Goal: Task Accomplishment & Management: Manage account settings

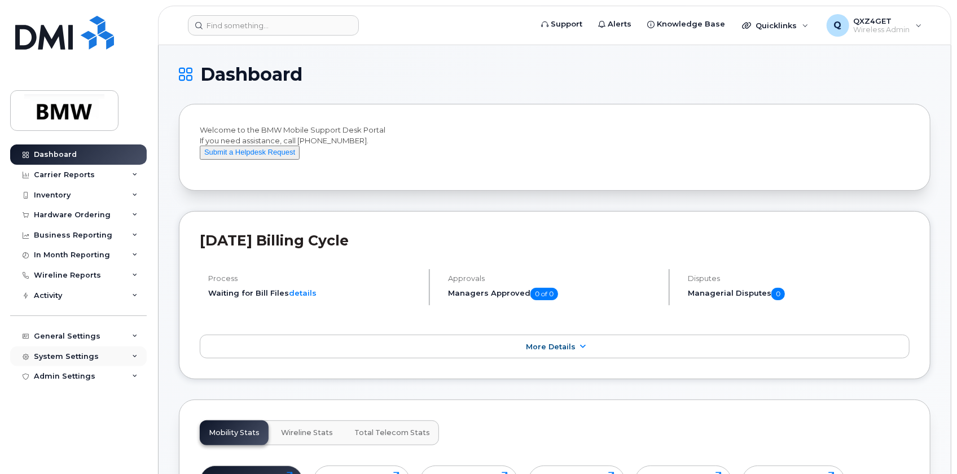
click at [64, 354] on div "System Settings" at bounding box center [66, 356] width 65 height 9
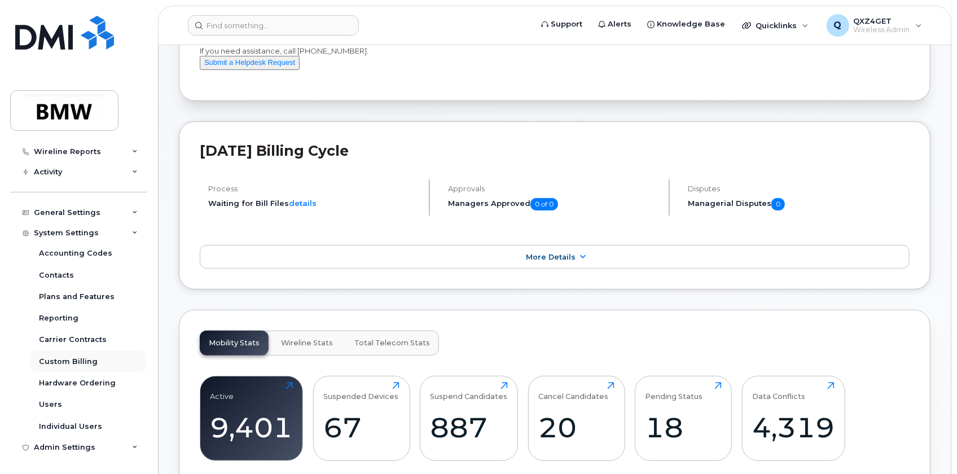
scroll to position [102, 0]
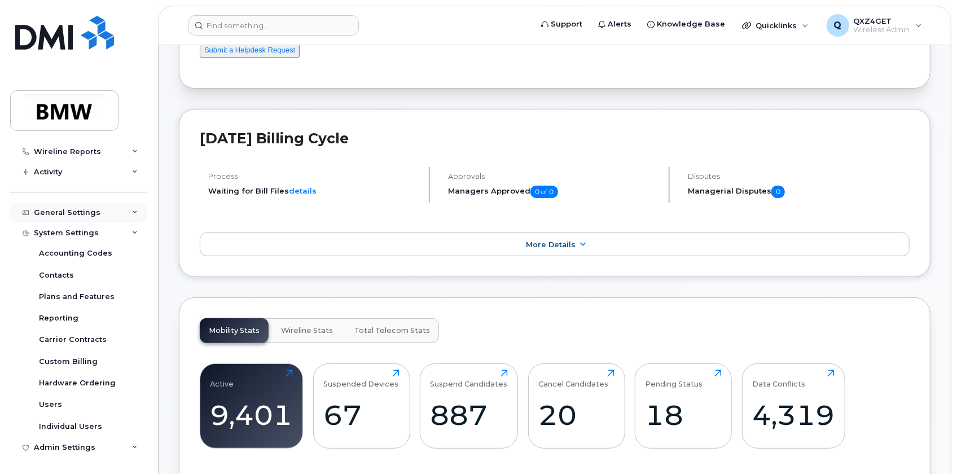
click at [73, 214] on div "General Settings" at bounding box center [67, 212] width 67 height 9
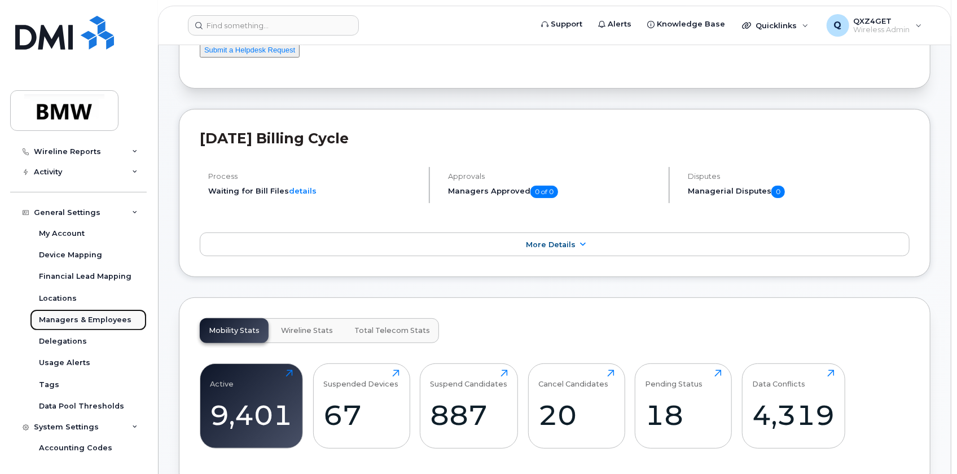
click at [89, 321] on div "Managers & Employees" at bounding box center [85, 320] width 93 height 10
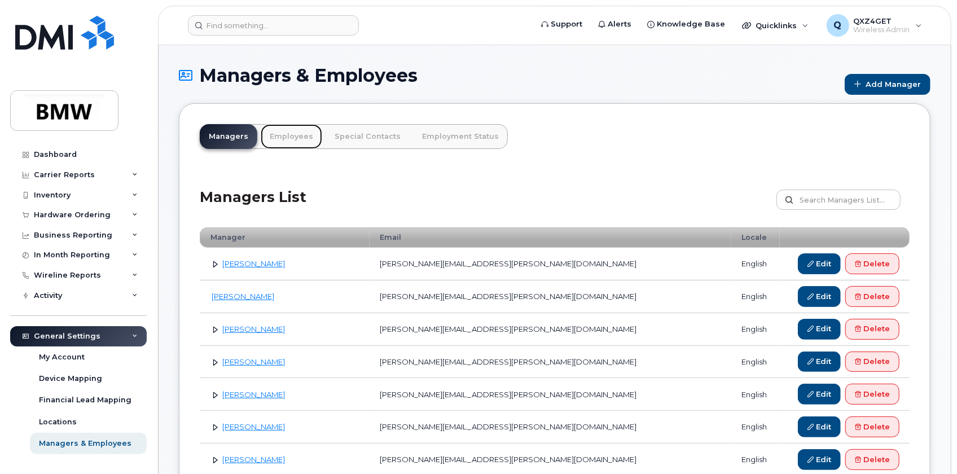
click at [288, 139] on link "Employees" at bounding box center [292, 136] width 62 height 25
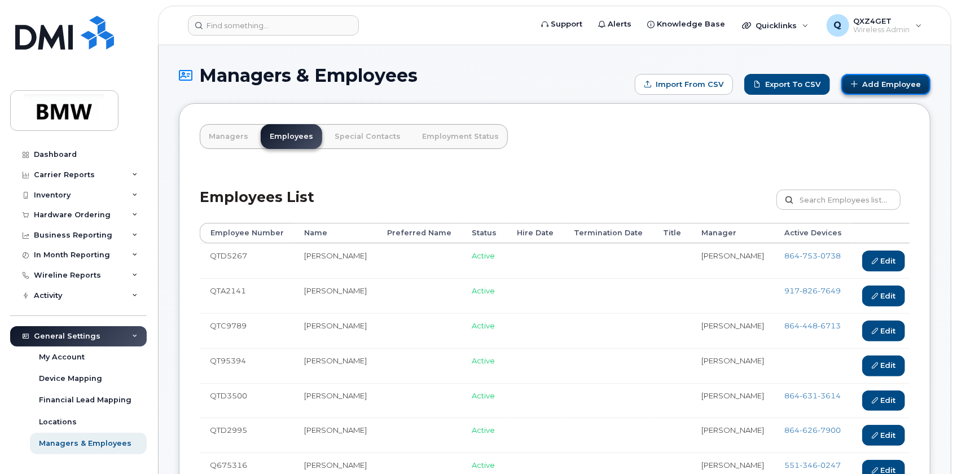
click at [903, 81] on link "Add Employee" at bounding box center [885, 84] width 89 height 21
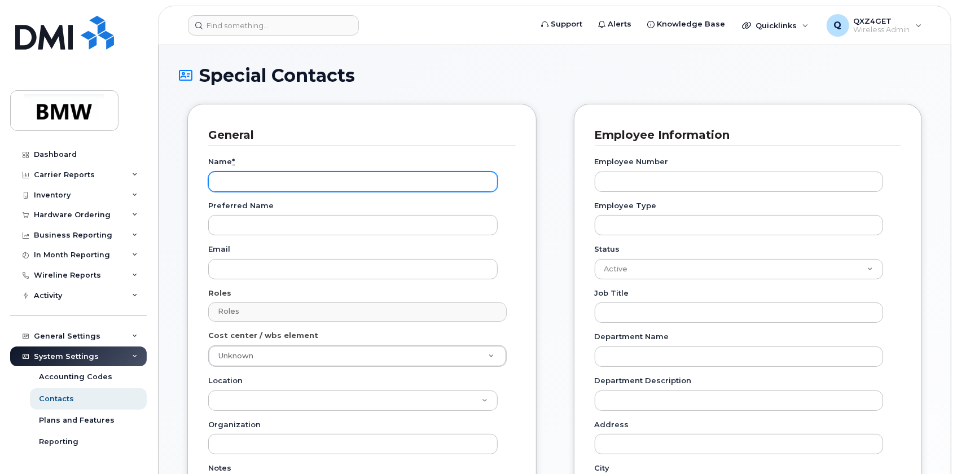
click at [228, 179] on input "Name *" at bounding box center [353, 182] width 290 height 20
click at [233, 176] on input "Name *" at bounding box center [353, 182] width 290 height 20
paste input "[PERSON_NAME]"
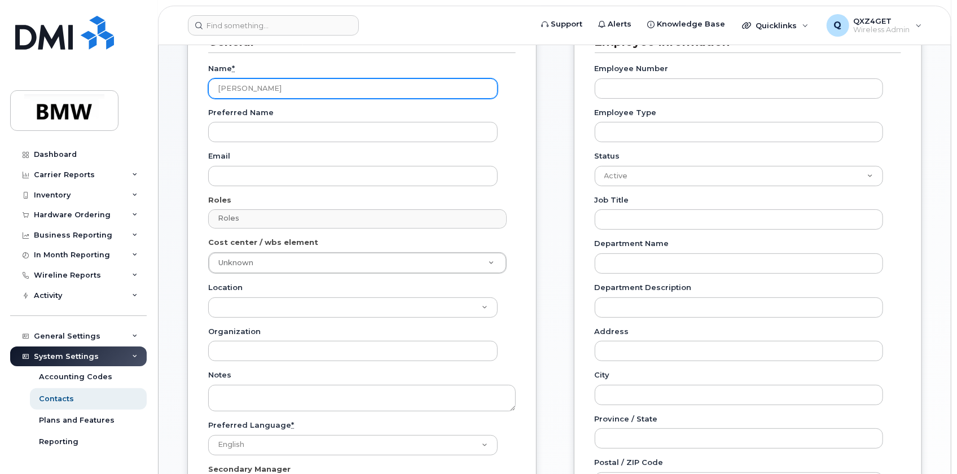
scroll to position [102, 0]
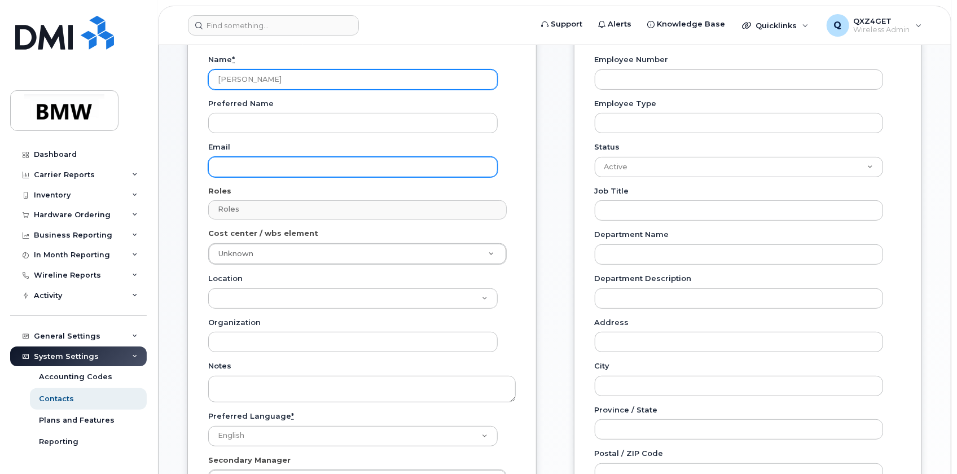
type input "[PERSON_NAME]"
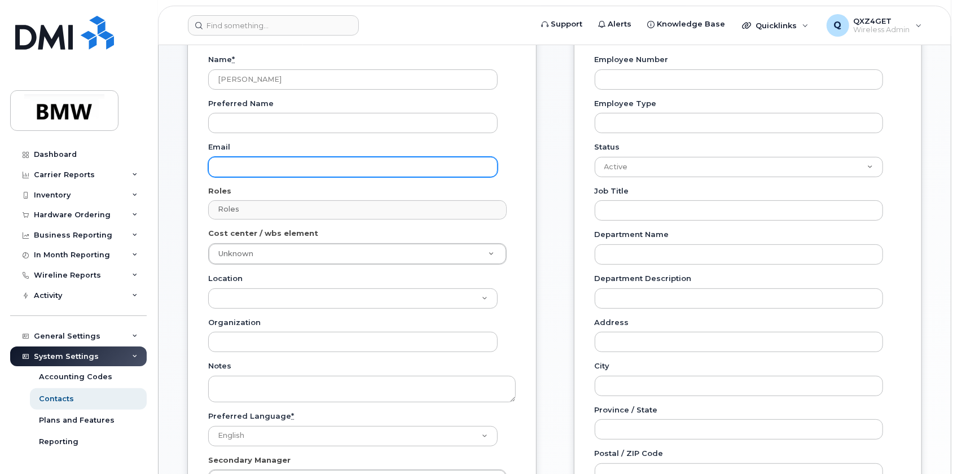
click at [229, 169] on input "Email" at bounding box center [353, 167] width 290 height 20
click at [238, 166] on input "Email" at bounding box center [353, 167] width 290 height 20
paste input "Moritz.Lindemann@bmwna.com"
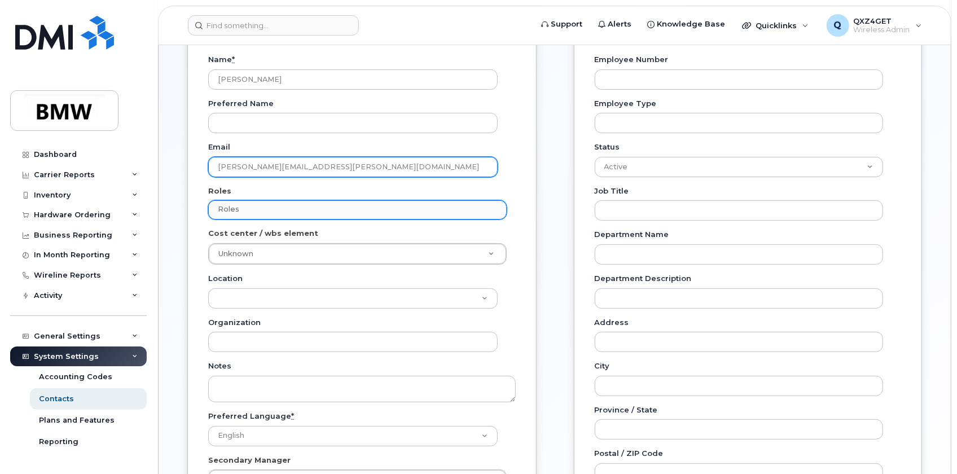
type input "Moritz.Lindemann@bmwna.com"
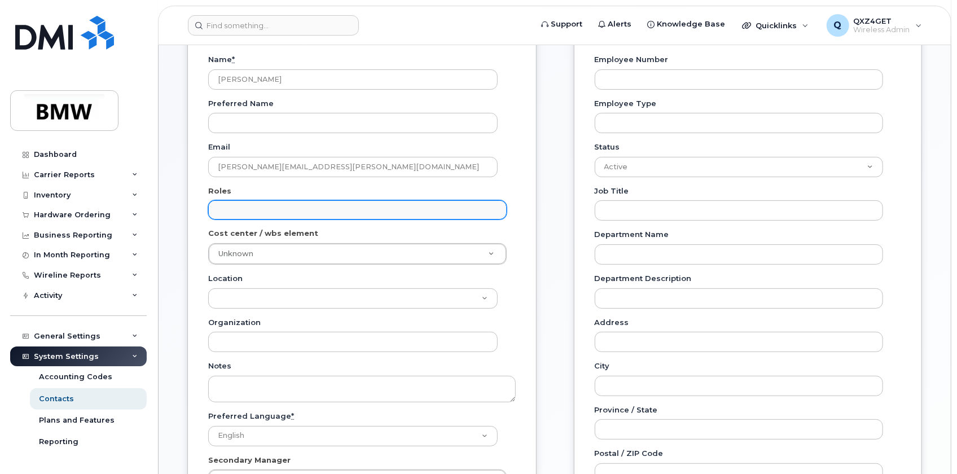
click at [245, 210] on input "text" at bounding box center [359, 209] width 288 height 16
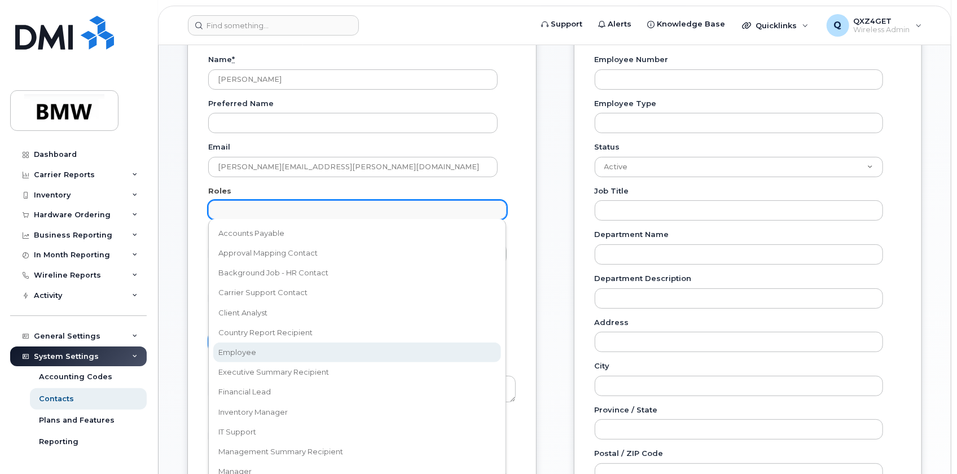
select select "16"
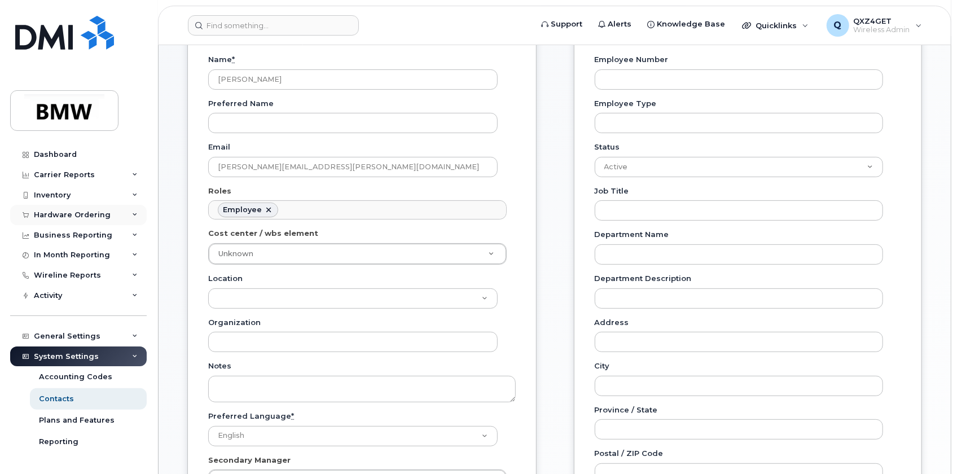
click at [67, 212] on div "Hardware Ordering" at bounding box center [72, 215] width 77 height 9
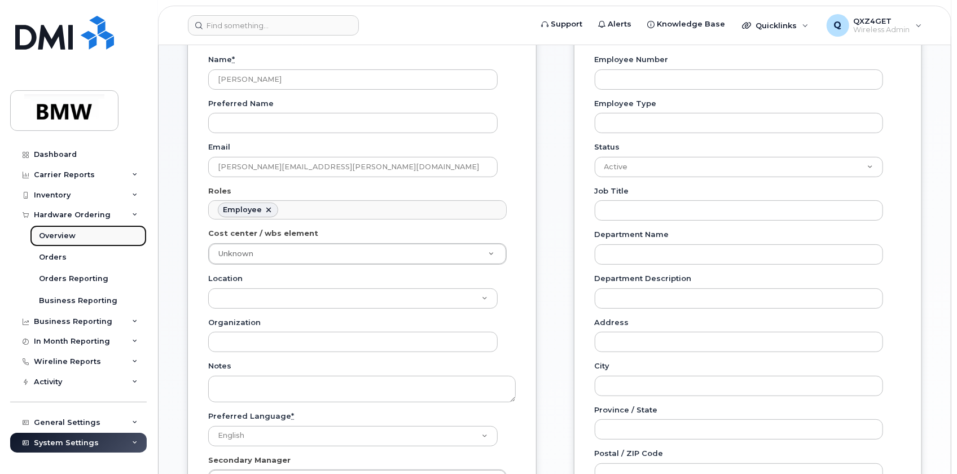
drag, startPoint x: 77, startPoint y: 214, endPoint x: 52, endPoint y: 232, distance: 30.8
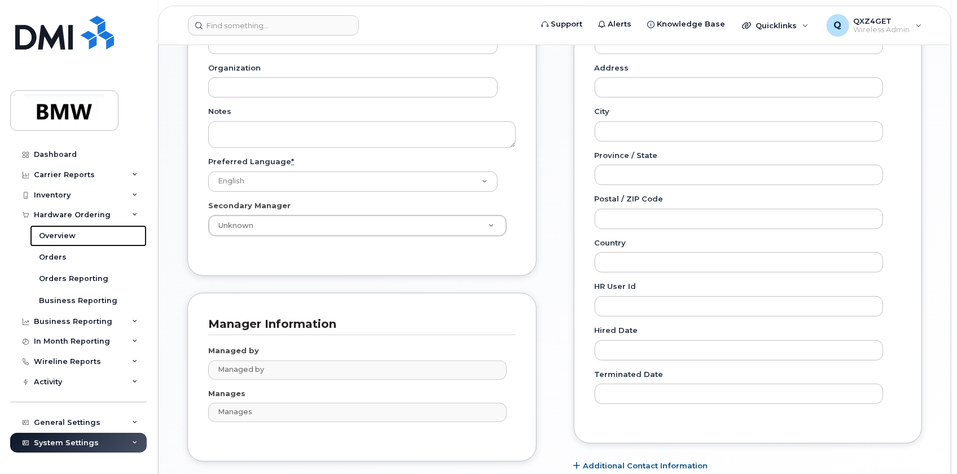
scroll to position [359, 0]
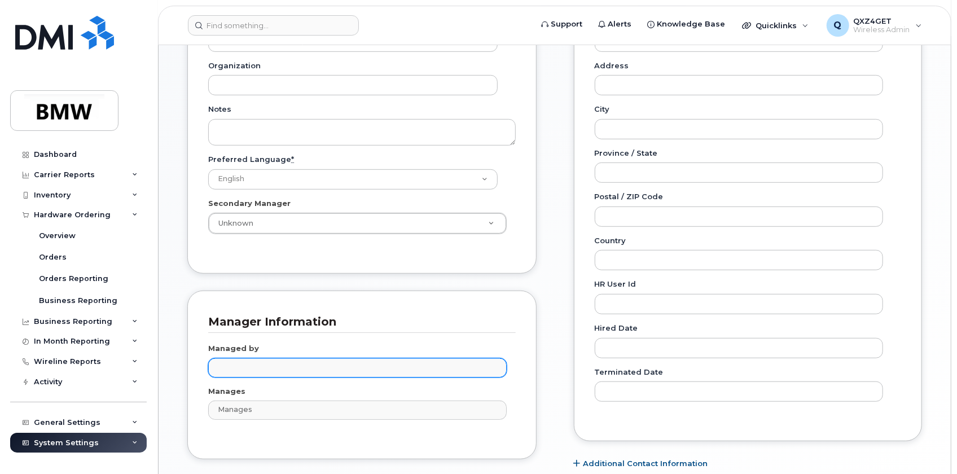
click at [252, 369] on input "text" at bounding box center [359, 367] width 288 height 16
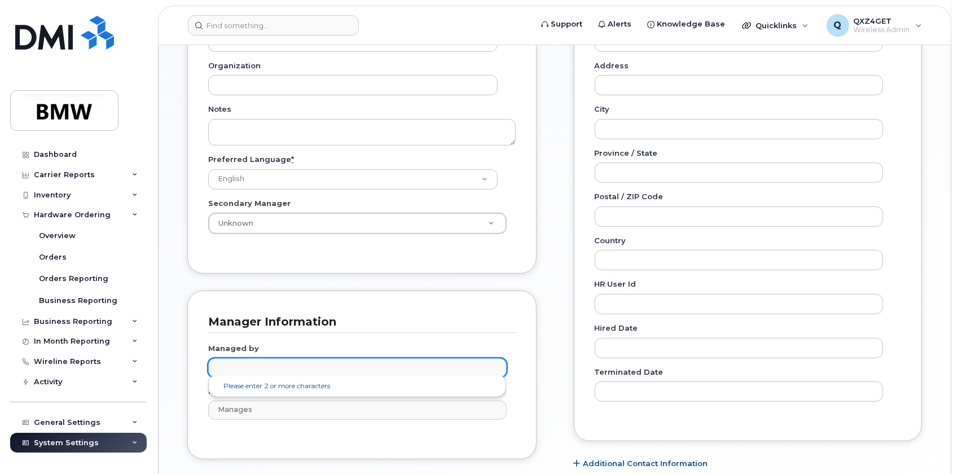
paste input "[PERSON_NAME]"
type input "[PERSON_NAME]"
type input "1895276"
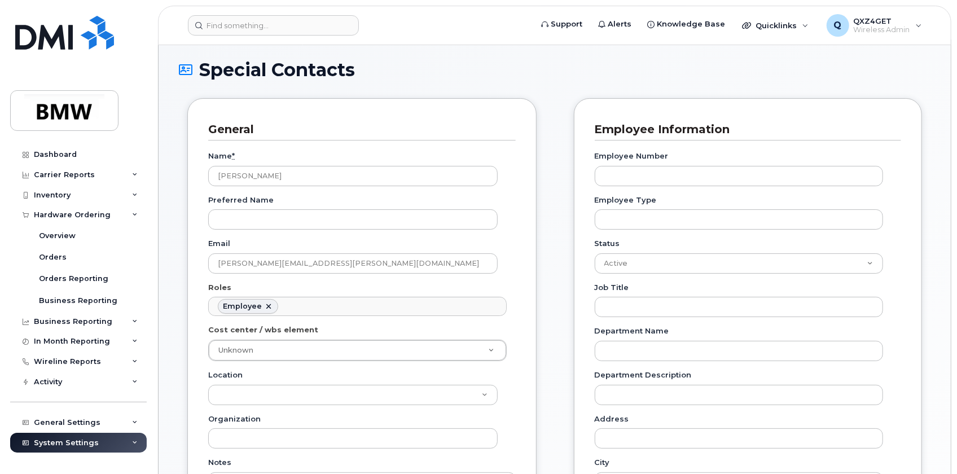
scroll to position [0, 0]
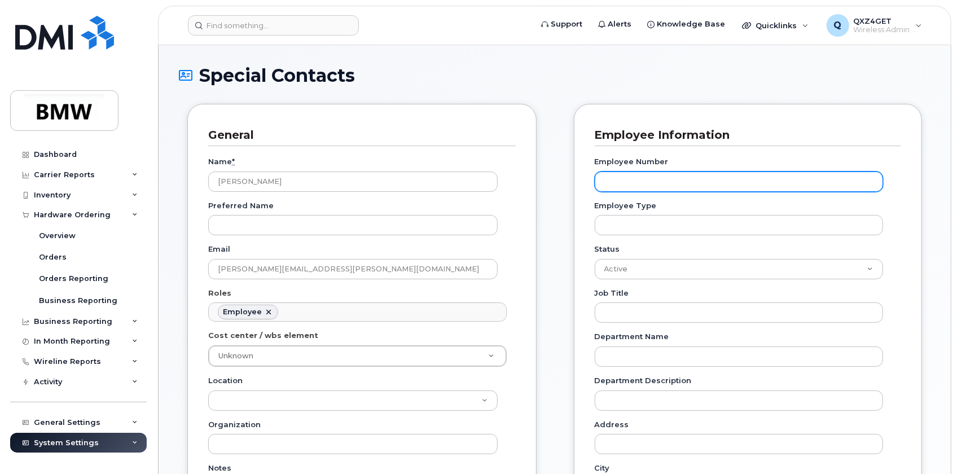
click at [625, 180] on input "Employee Number" at bounding box center [739, 182] width 288 height 20
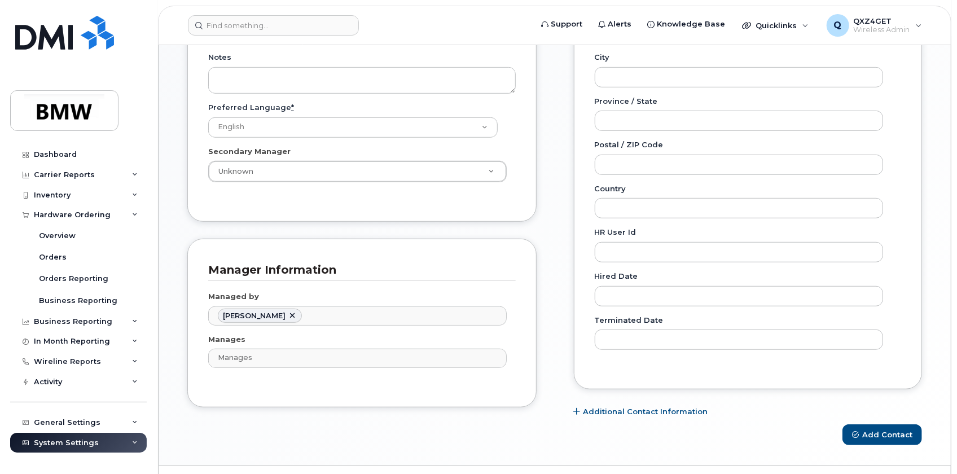
scroll to position [437, 0]
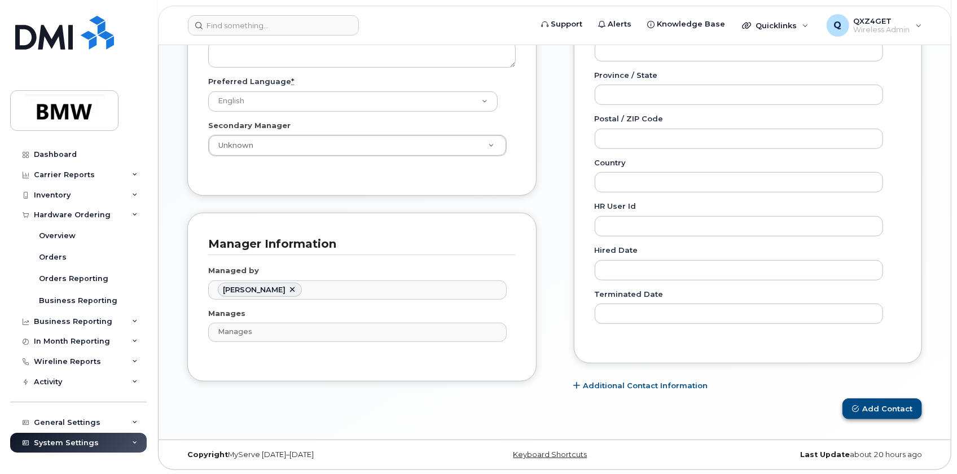
type input "Q227568"
drag, startPoint x: 873, startPoint y: 404, endPoint x: 805, endPoint y: 398, distance: 68.0
click at [873, 405] on button "Add Contact" at bounding box center [883, 408] width 80 height 21
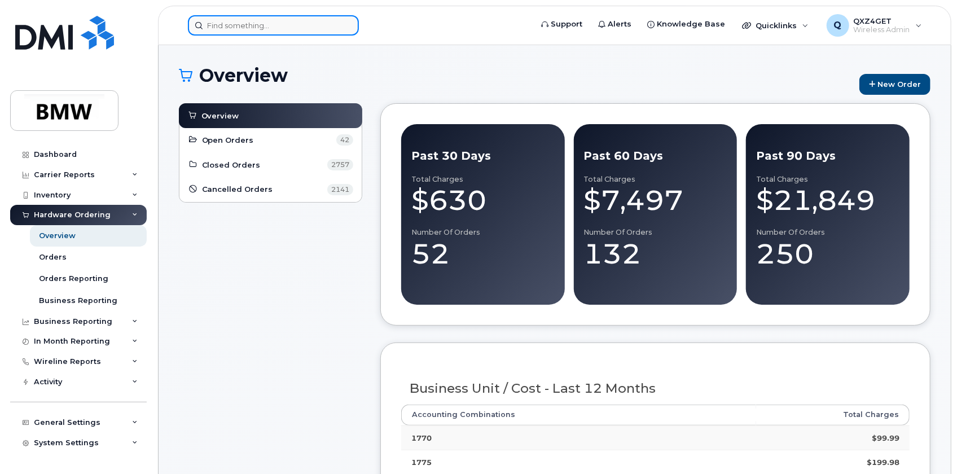
click at [270, 20] on input at bounding box center [273, 25] width 171 height 20
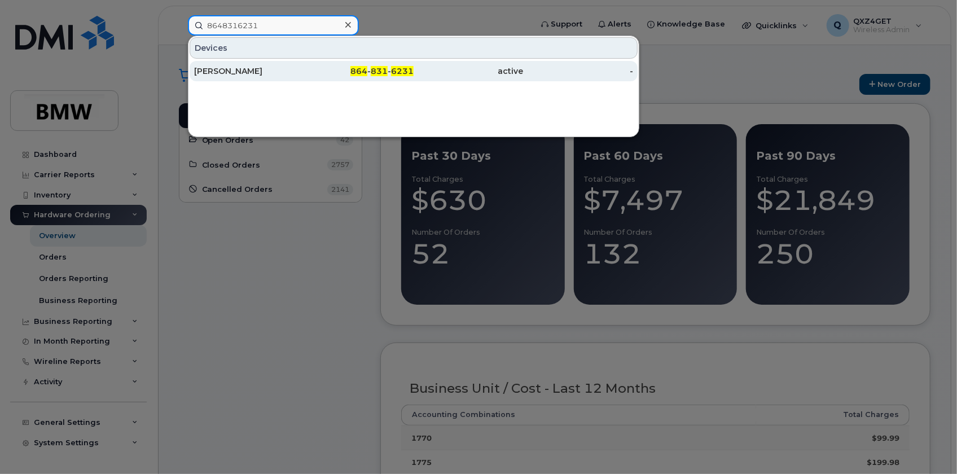
type input "8648316231"
click at [226, 67] on div "[PERSON_NAME]" at bounding box center [249, 70] width 110 height 11
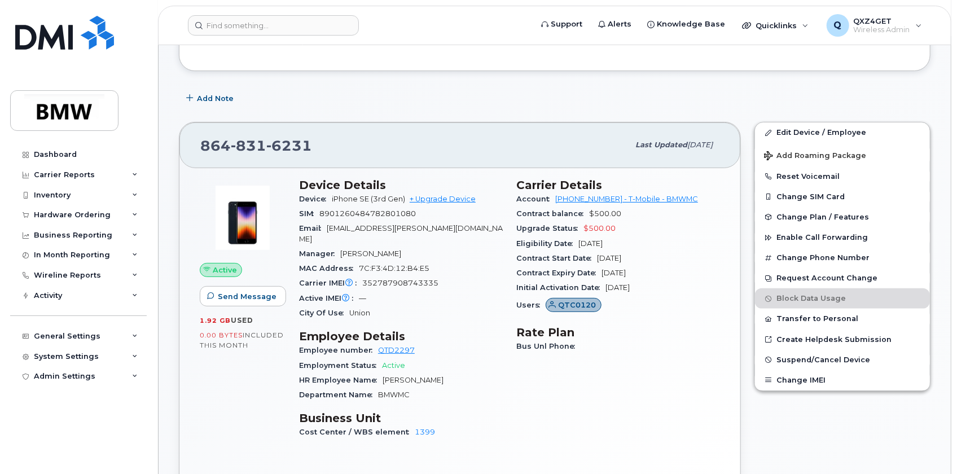
scroll to position [205, 0]
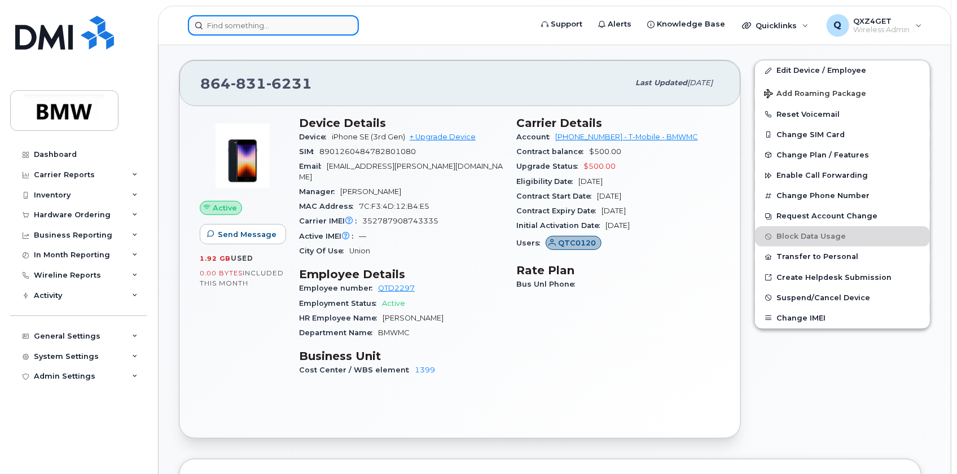
click at [301, 23] on input at bounding box center [273, 25] width 171 height 20
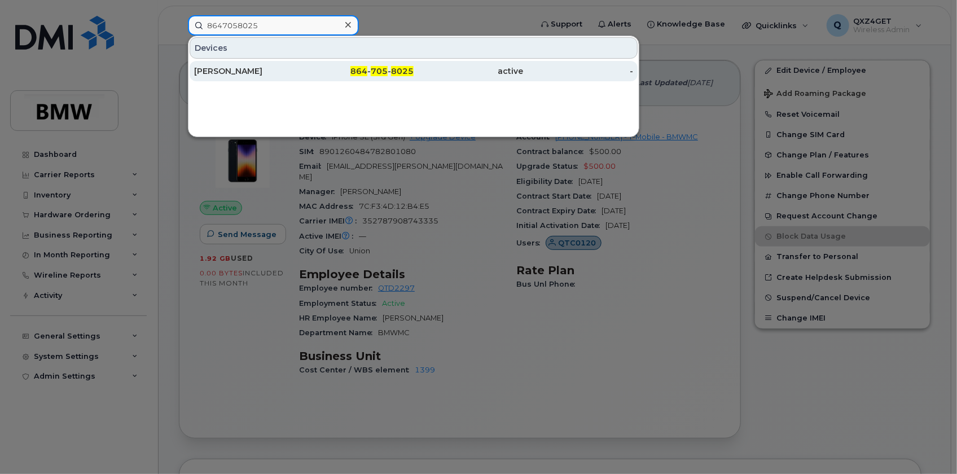
type input "8647058025"
click at [216, 72] on div "Eric Blue" at bounding box center [249, 70] width 110 height 11
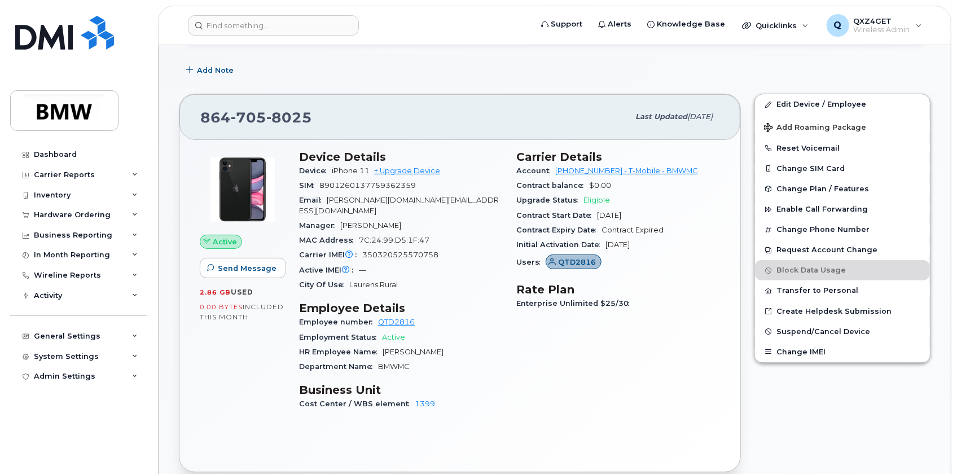
scroll to position [195, 0]
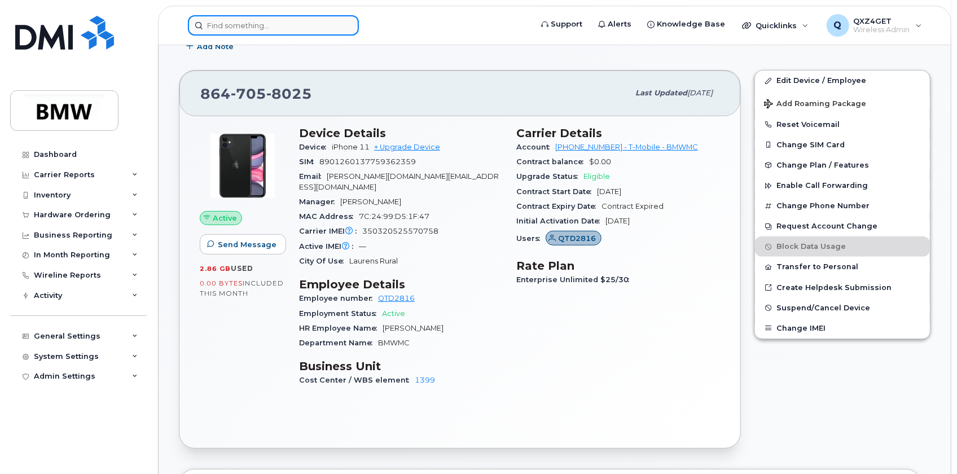
click at [241, 31] on input at bounding box center [273, 25] width 171 height 20
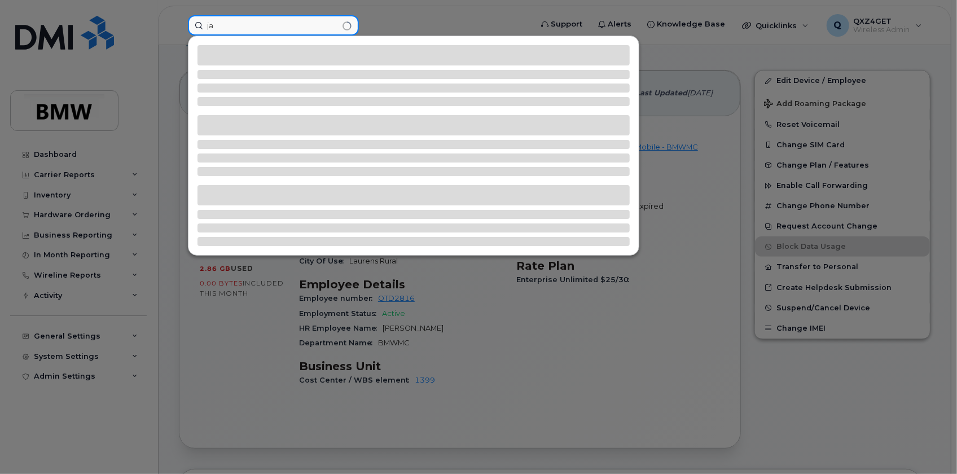
type input "j"
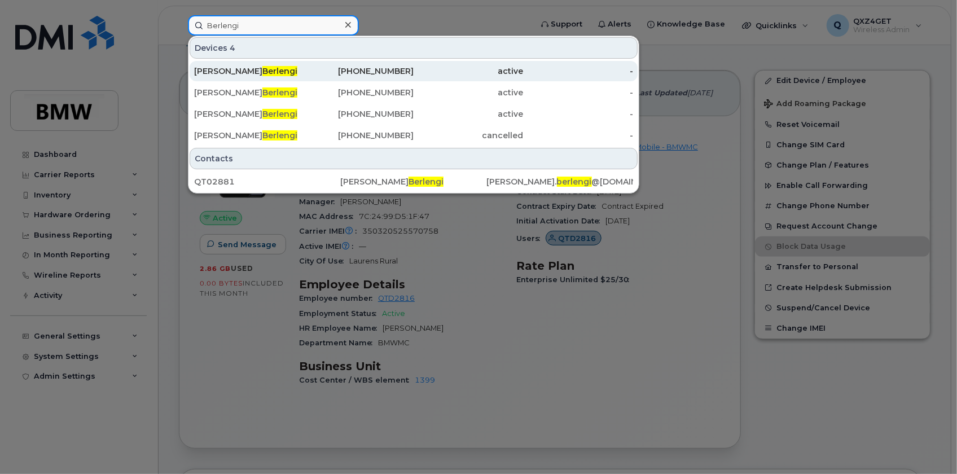
type input "Berlengi"
click at [262, 71] on span "Berlengi" at bounding box center [279, 71] width 35 height 10
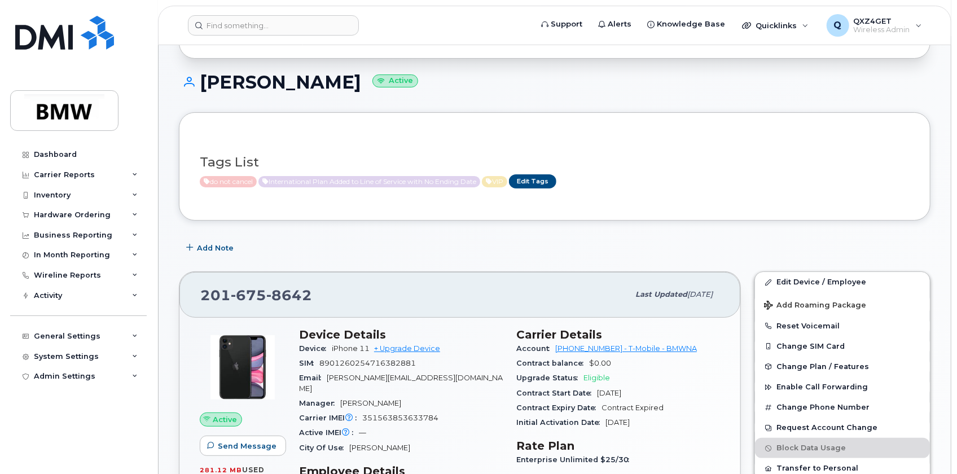
scroll to position [308, 0]
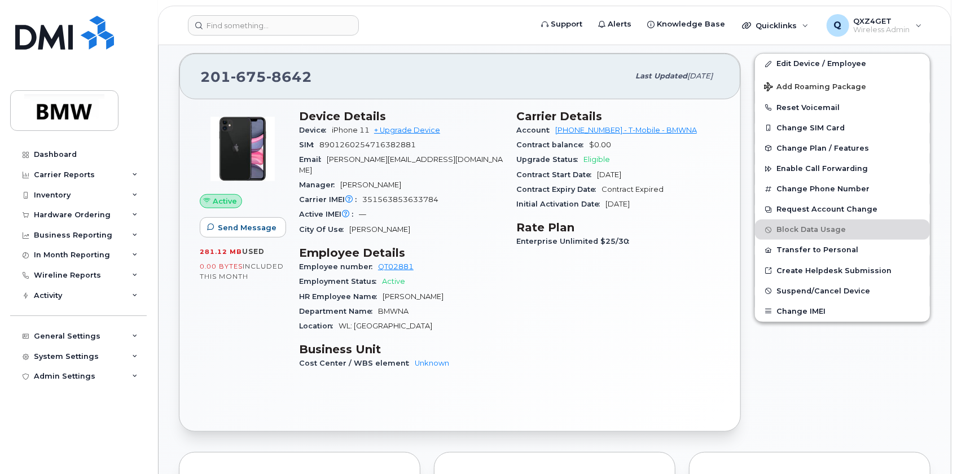
drag, startPoint x: 398, startPoint y: 172, endPoint x: 339, endPoint y: 173, distance: 59.3
click at [339, 178] on div "Manager [PERSON_NAME]" at bounding box center [401, 185] width 204 height 15
copy span "[PERSON_NAME]"
click at [52, 353] on div "System Settings" at bounding box center [66, 356] width 65 height 9
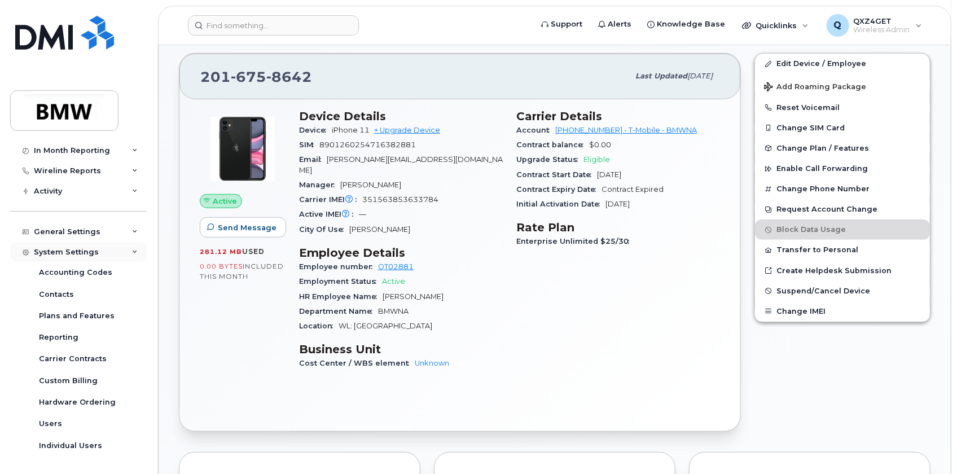
scroll to position [124, 0]
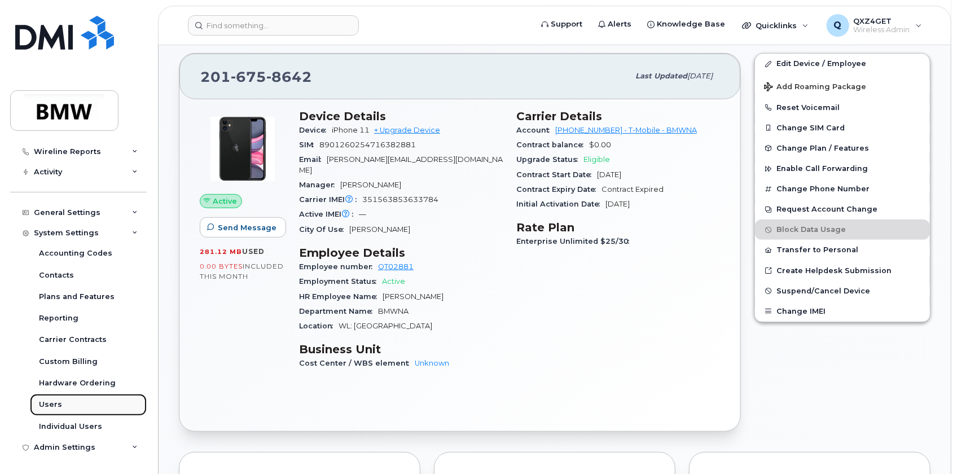
click at [52, 405] on div "Users" at bounding box center [50, 405] width 23 height 10
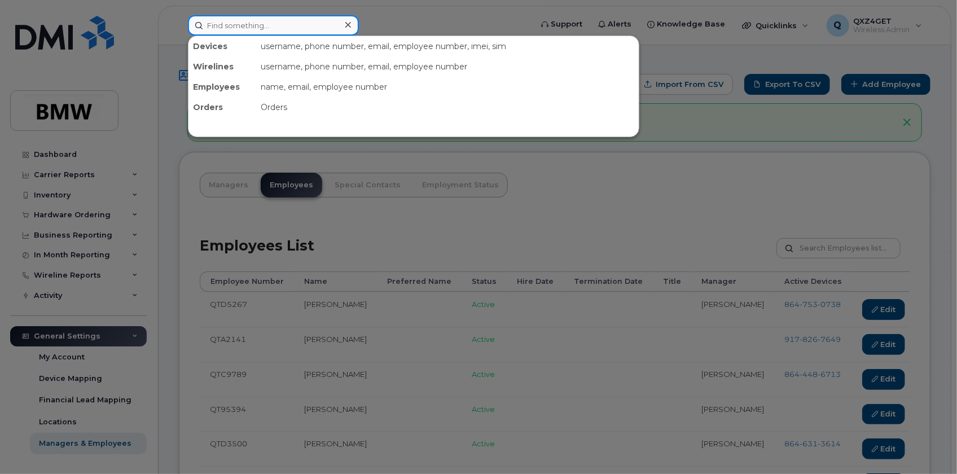
click at [251, 16] on input at bounding box center [273, 25] width 171 height 20
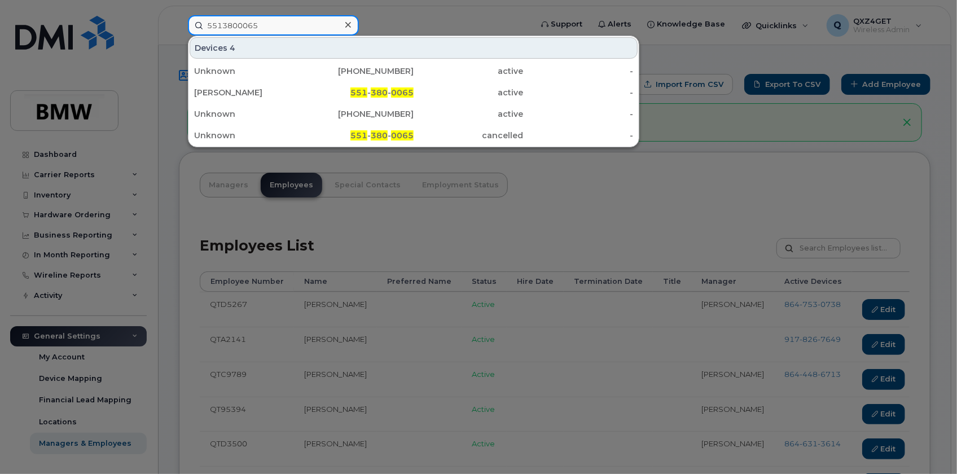
type input "5513800065"
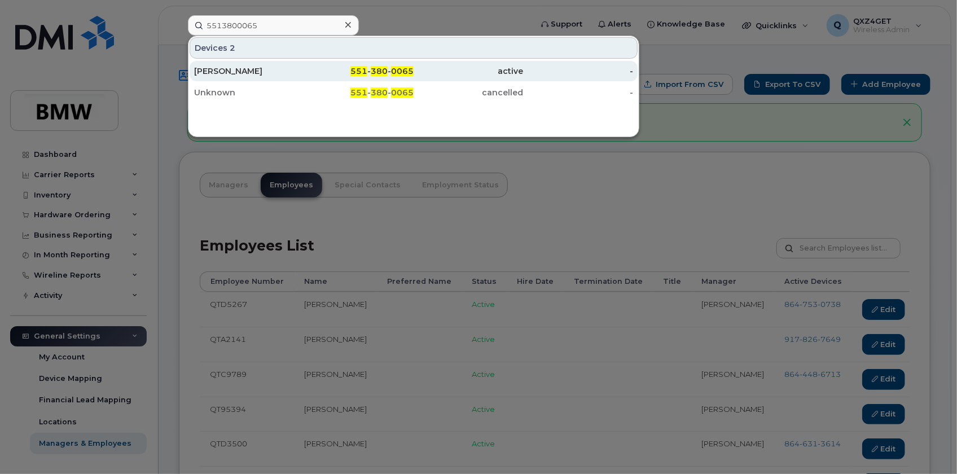
drag, startPoint x: 362, startPoint y: 68, endPoint x: 354, endPoint y: 67, distance: 7.4
click at [362, 68] on span "551" at bounding box center [358, 71] width 17 height 10
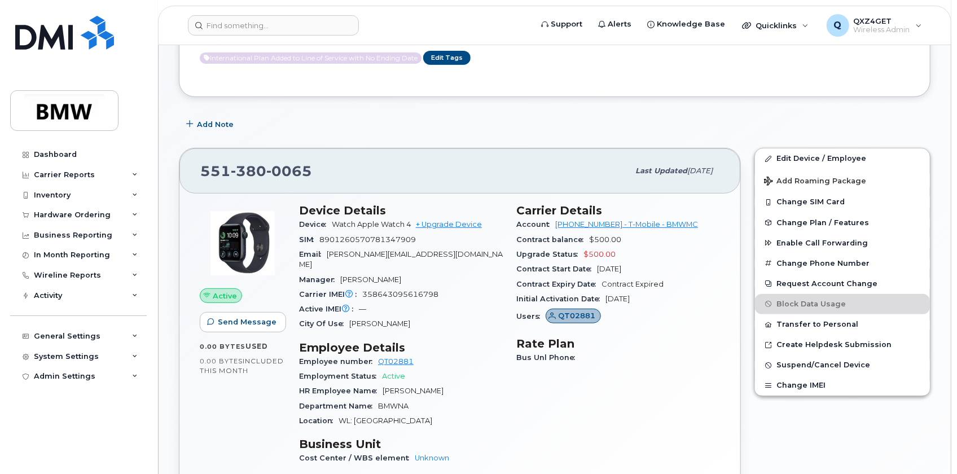
scroll to position [308, 0]
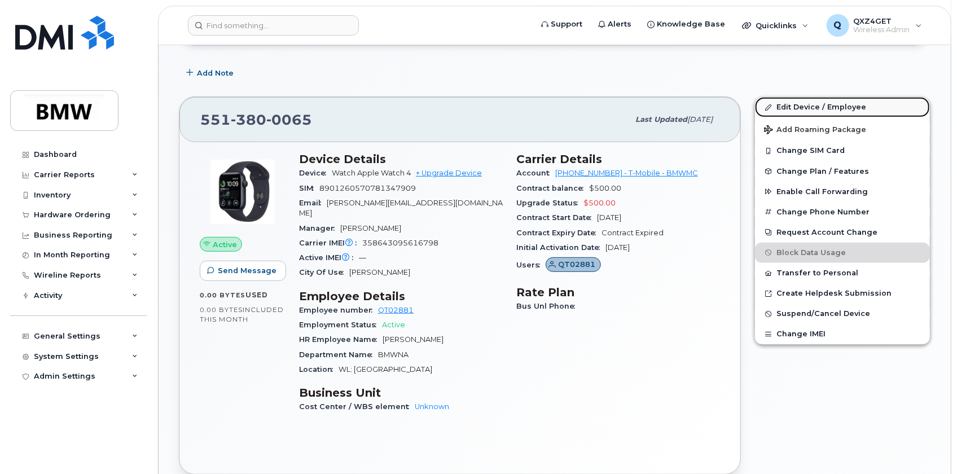
click at [809, 106] on link "Edit Device / Employee" at bounding box center [842, 107] width 175 height 20
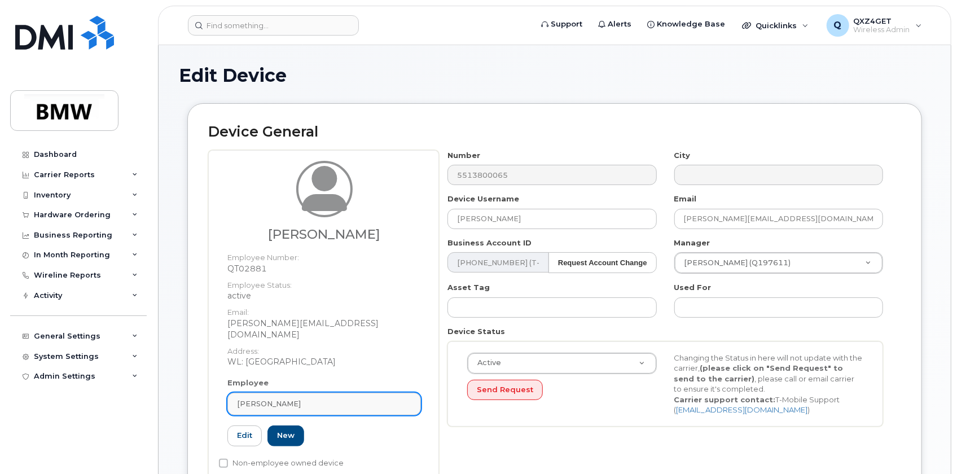
click at [296, 398] on span "[PERSON_NAME]" at bounding box center [269, 403] width 64 height 11
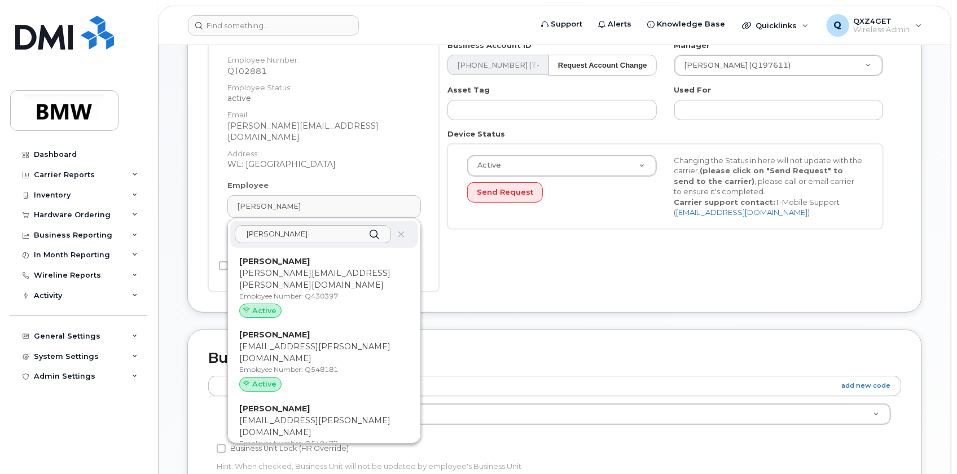
scroll to position [205, 0]
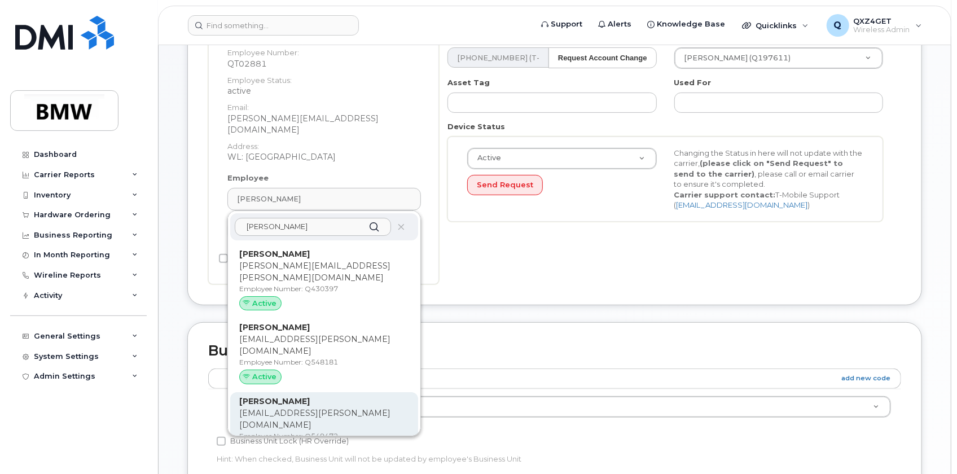
type input "[PERSON_NAME]"
click at [313, 407] on p "[EMAIL_ADDRESS][PERSON_NAME][DOMAIN_NAME]" at bounding box center [324, 419] width 170 height 24
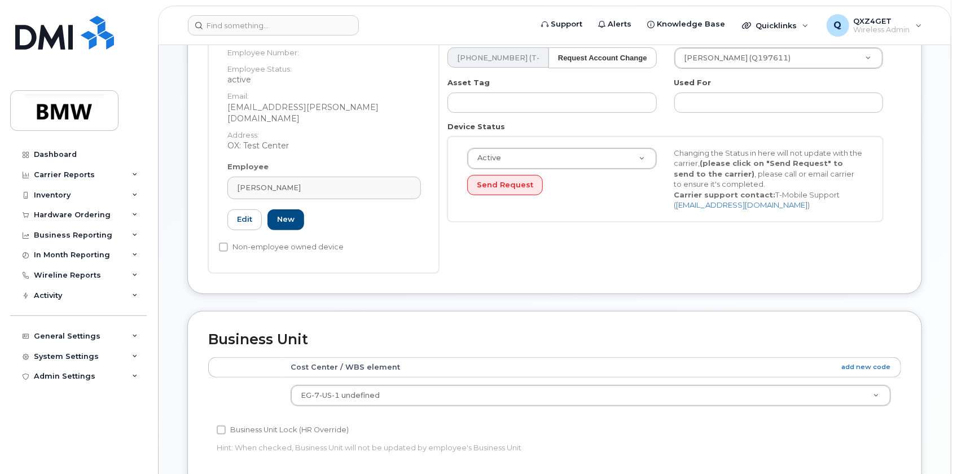
type input "Q549472"
type input "[PERSON_NAME]"
type input "[PERSON_NAME][EMAIL_ADDRESS][PERSON_NAME][DOMAIN_NAME]"
type input "14966537"
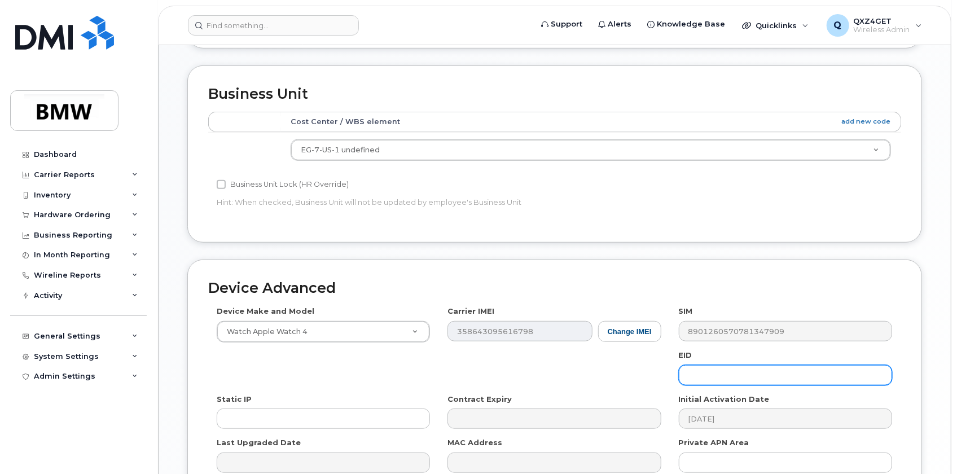
scroll to position [560, 0]
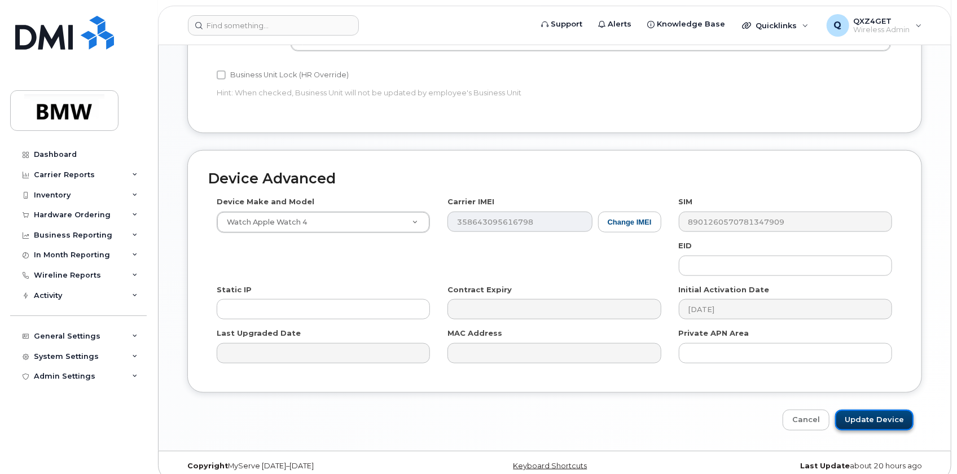
click at [861, 410] on input "Update Device" at bounding box center [874, 420] width 78 height 21
type input "Saving..."
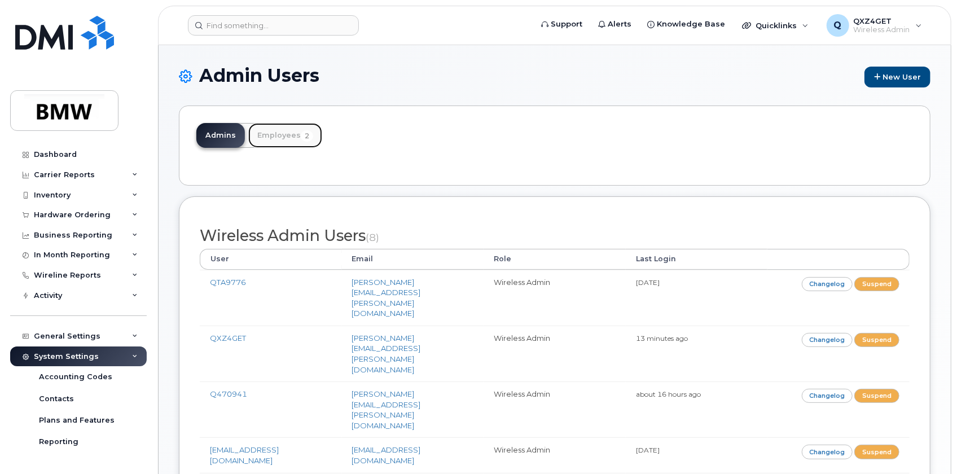
click at [274, 135] on link "Employees 2" at bounding box center [285, 135] width 74 height 25
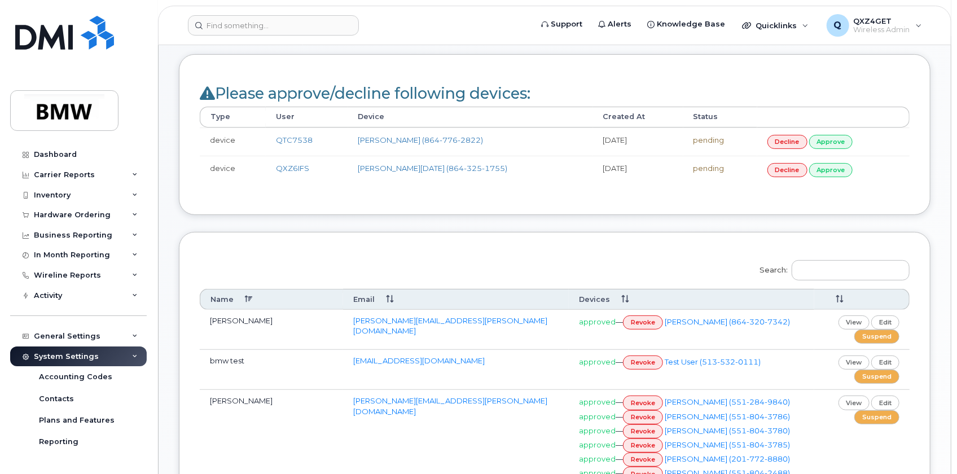
scroll to position [154, 0]
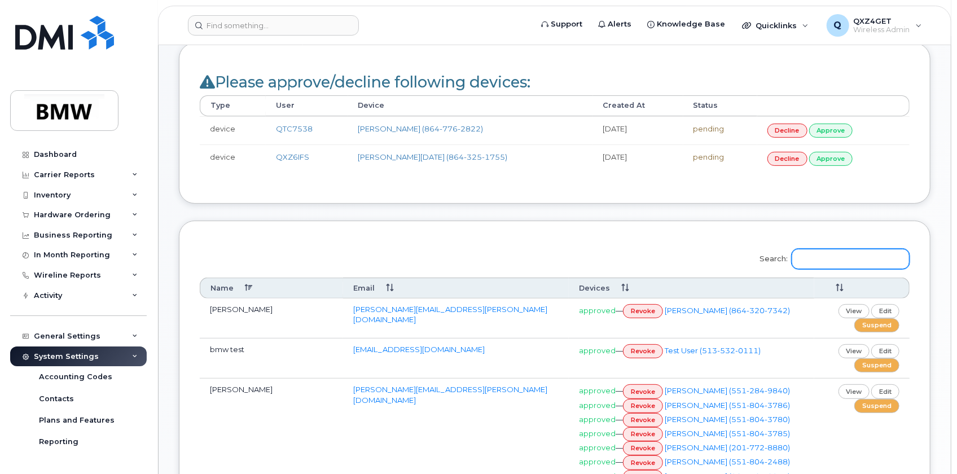
click at [850, 258] on input "Search:" at bounding box center [851, 259] width 118 height 20
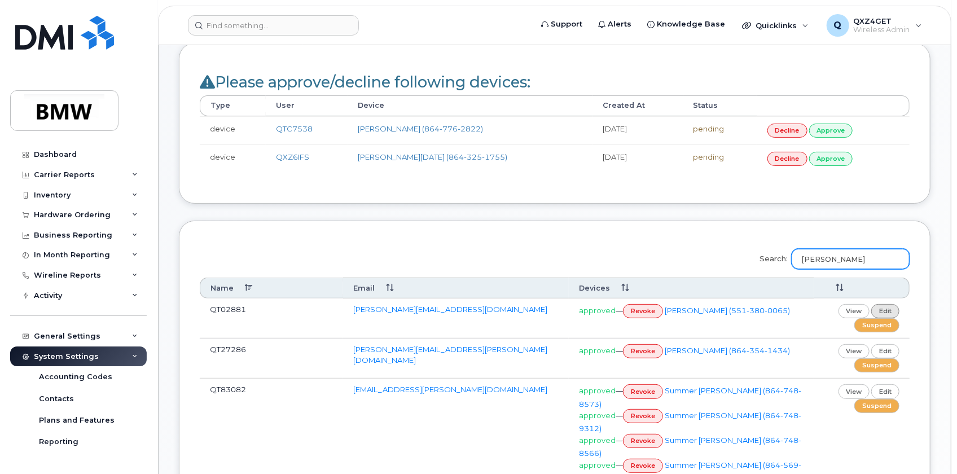
type input "[PERSON_NAME]"
click at [888, 312] on link "edit" at bounding box center [885, 311] width 28 height 14
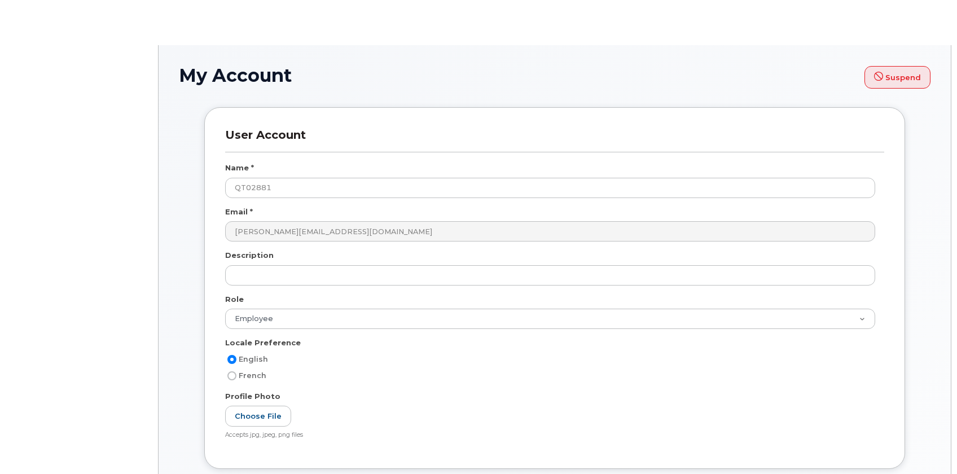
select select
select select "employee"
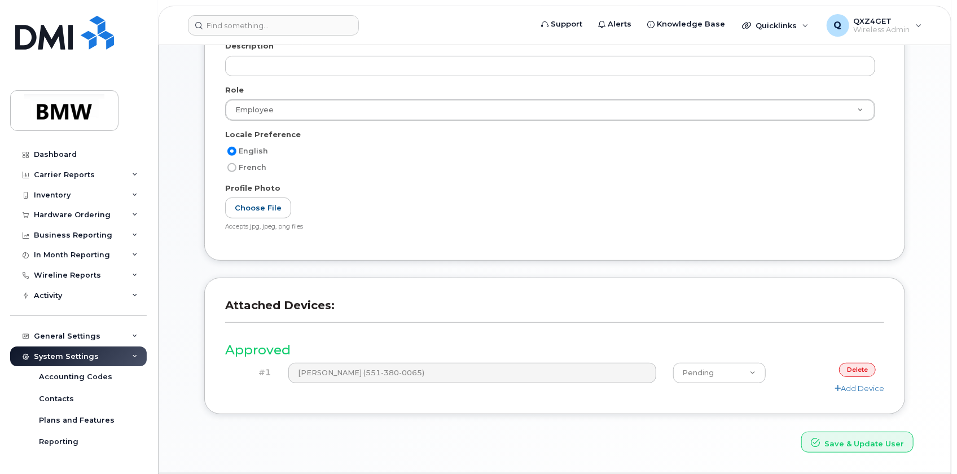
scroll to position [192, 0]
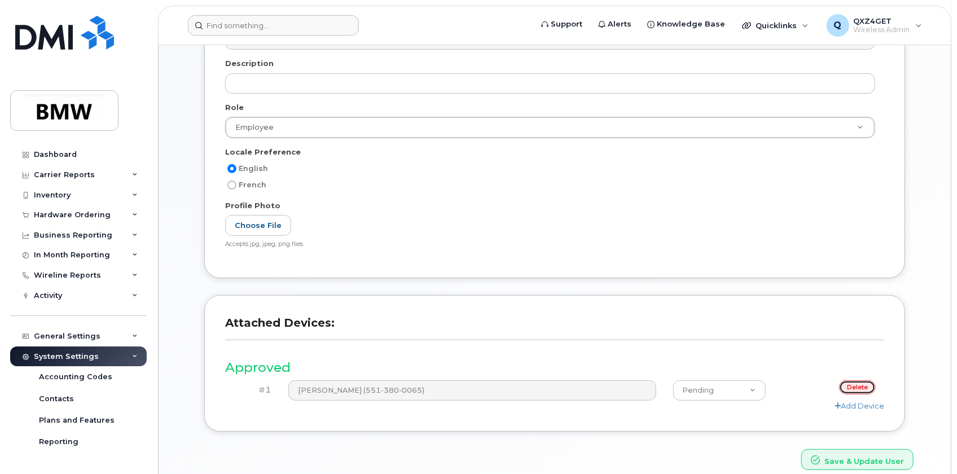
click at [859, 386] on link "delete" at bounding box center [857, 387] width 37 height 14
